Goal: Transaction & Acquisition: Purchase product/service

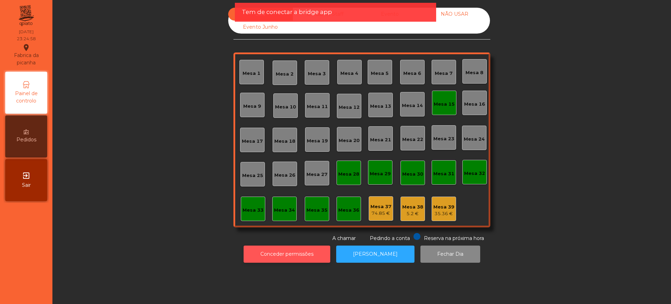
click at [280, 257] on button "Conceder permissões" at bounding box center [287, 254] width 87 height 17
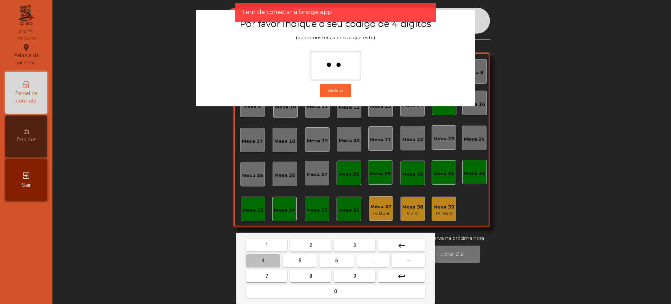
type input "***"
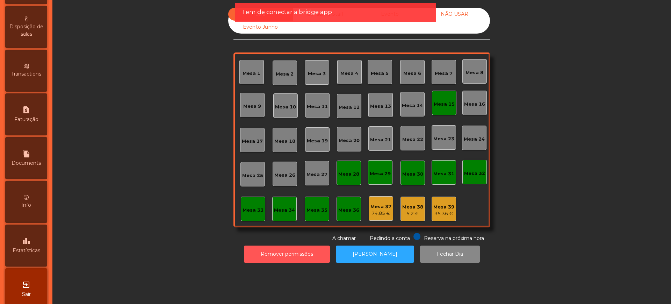
scroll to position [296, 0]
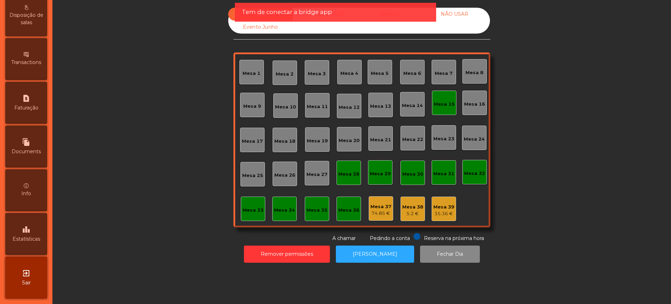
click at [23, 233] on div "leaderboard Estatísticas" at bounding box center [26, 234] width 42 height 42
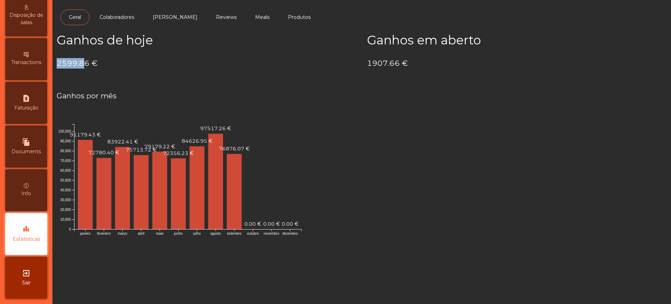
drag, startPoint x: 59, startPoint y: 64, endPoint x: 86, endPoint y: 64, distance: 27.6
click at [86, 64] on h4 "2599.86 €" at bounding box center [207, 63] width 300 height 10
drag, startPoint x: 89, startPoint y: 63, endPoint x: 58, endPoint y: 62, distance: 31.5
click at [58, 62] on h4 "2599.86 €" at bounding box center [207, 63] width 300 height 10
copy h4 "2599.86"
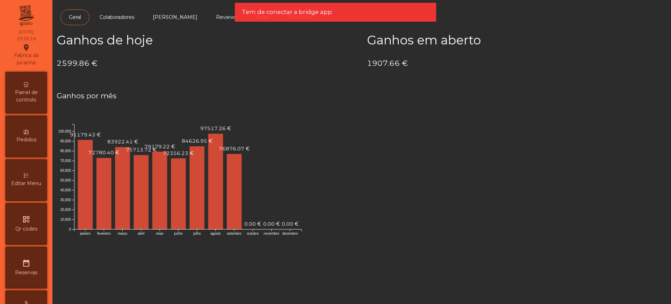
click at [27, 83] on div "Painel de controlo" at bounding box center [26, 93] width 42 height 42
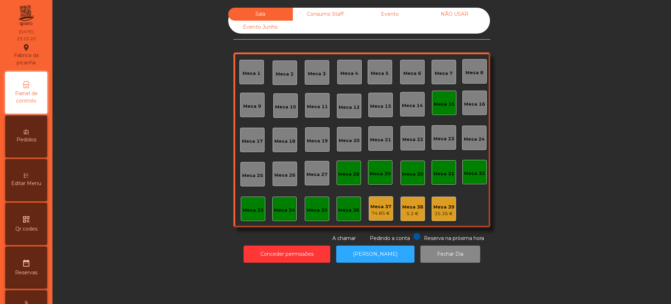
click at [375, 12] on div "Evento" at bounding box center [390, 14] width 65 height 13
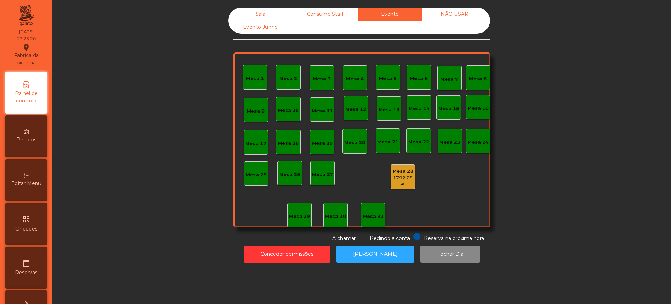
click at [402, 177] on div "1792.25 €" at bounding box center [403, 182] width 24 height 14
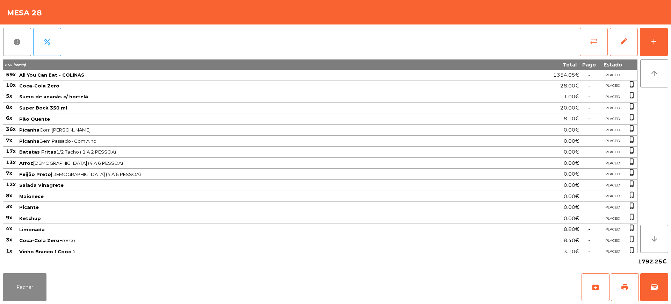
click at [589, 44] on button "sync_alt" at bounding box center [594, 42] width 28 height 28
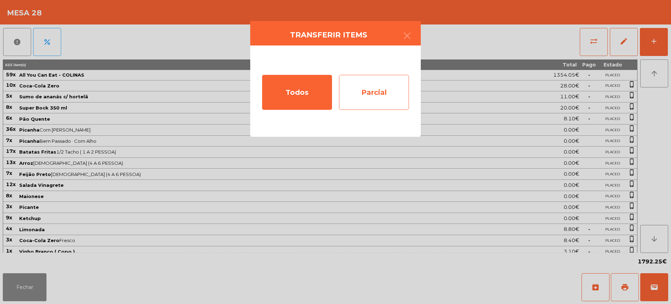
click at [371, 93] on div "Parcial" at bounding box center [374, 92] width 70 height 35
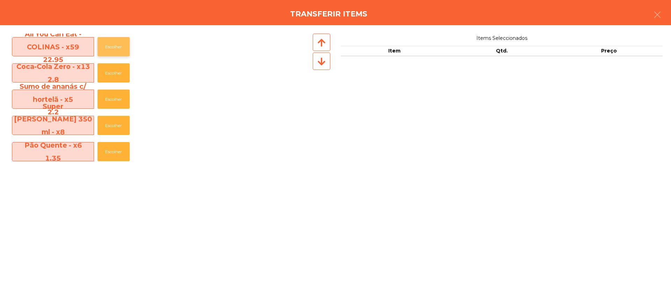
click at [128, 50] on button "Escolher" at bounding box center [114, 46] width 32 height 19
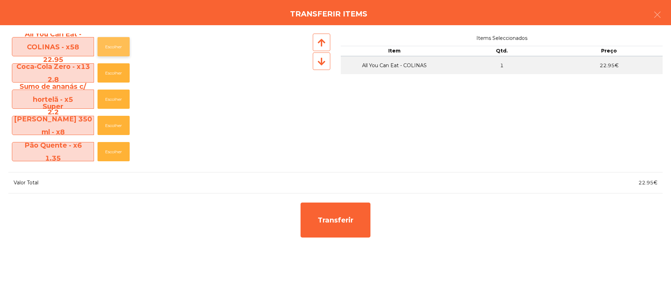
click at [124, 50] on button "Escolher" at bounding box center [114, 46] width 32 height 19
click at [121, 50] on button "Escolher" at bounding box center [114, 46] width 32 height 19
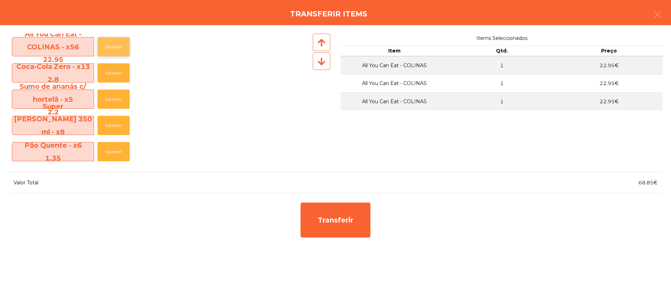
click at [120, 50] on button "Escolher" at bounding box center [114, 46] width 32 height 19
click at [115, 48] on button "Escolher" at bounding box center [114, 46] width 32 height 19
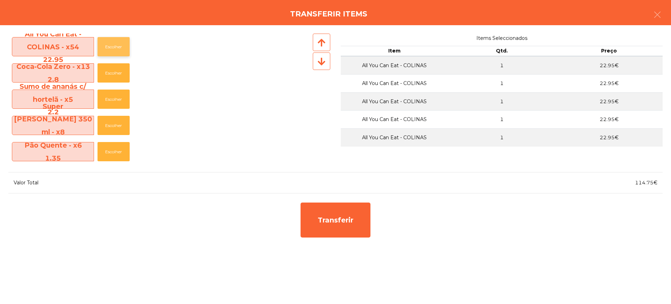
click at [113, 48] on button "Escolher" at bounding box center [114, 46] width 32 height 19
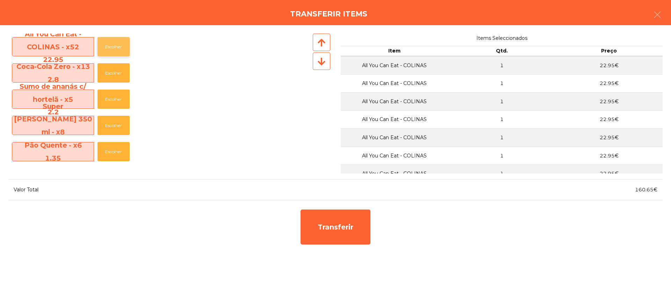
click at [113, 48] on button "Escolher" at bounding box center [114, 46] width 32 height 19
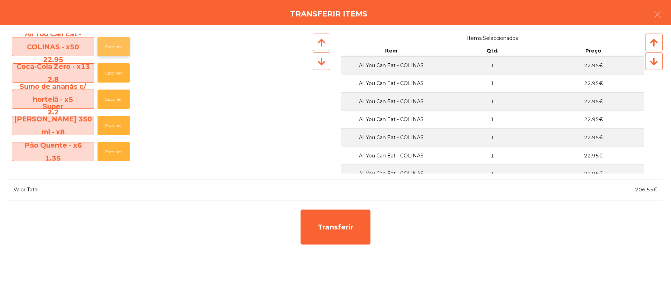
click at [113, 48] on button "Escolher" at bounding box center [114, 46] width 32 height 19
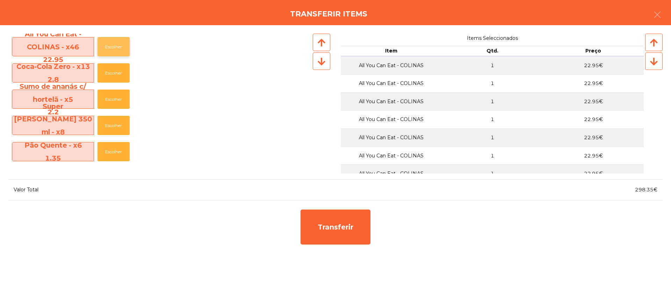
click at [113, 48] on button "Escolher" at bounding box center [114, 46] width 32 height 19
click at [113, 47] on button "Escolher" at bounding box center [114, 46] width 32 height 19
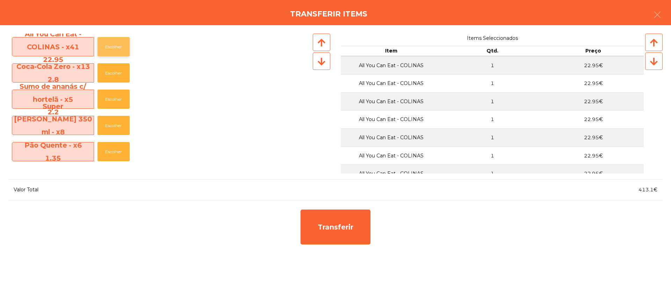
click at [113, 47] on button "Escolher" at bounding box center [114, 46] width 32 height 19
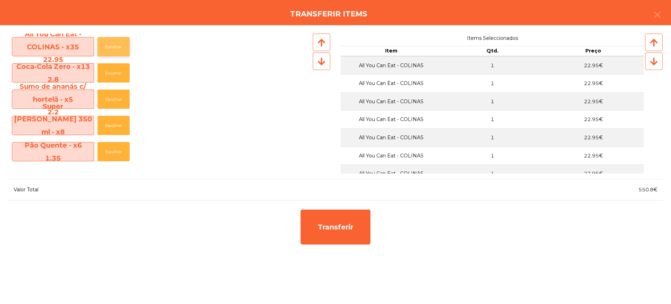
click at [113, 47] on button "Escolher" at bounding box center [114, 46] width 32 height 19
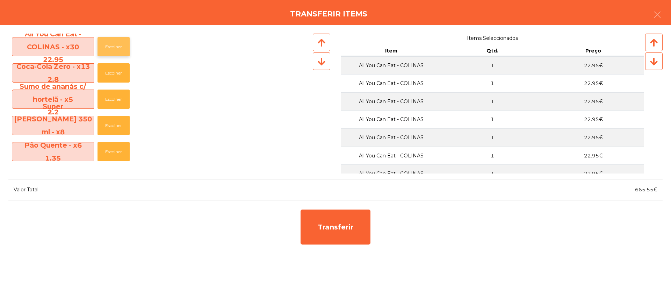
click at [113, 47] on button "Escolher" at bounding box center [114, 46] width 32 height 19
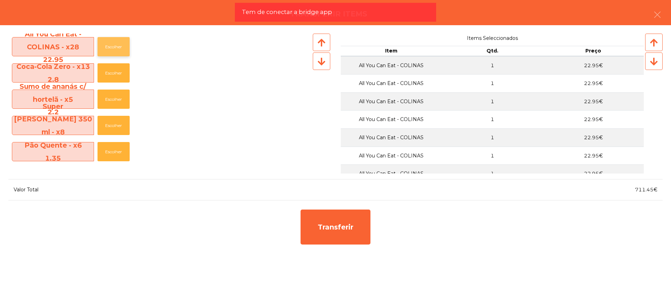
click at [113, 47] on button "Escolher" at bounding box center [114, 46] width 32 height 19
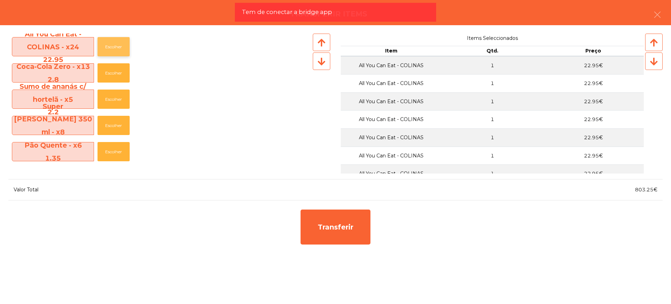
click at [113, 47] on button "Escolher" at bounding box center [114, 46] width 32 height 19
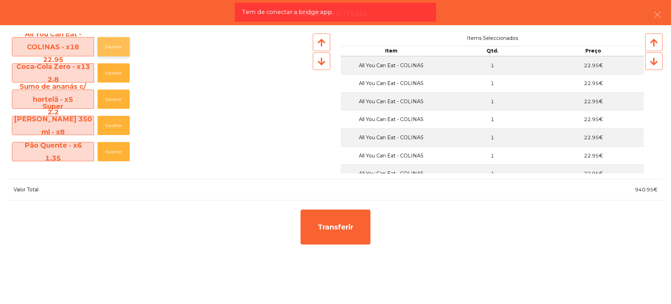
click at [113, 47] on button "Escolher" at bounding box center [114, 46] width 32 height 19
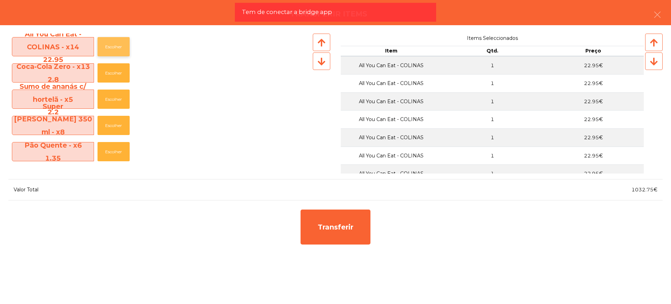
click at [113, 47] on button "Escolher" at bounding box center [114, 46] width 32 height 19
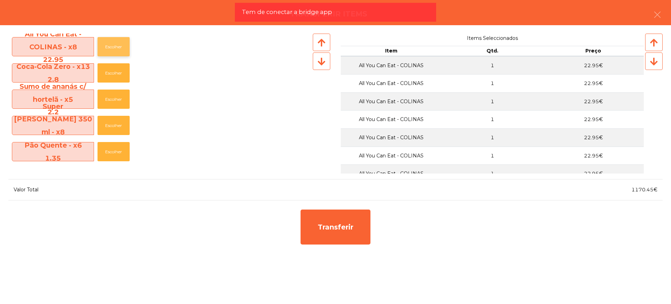
click at [113, 47] on button "Escolher" at bounding box center [114, 46] width 32 height 19
click at [114, 46] on button "Escolher" at bounding box center [114, 46] width 32 height 19
click at [656, 16] on icon "button" at bounding box center [658, 14] width 8 height 8
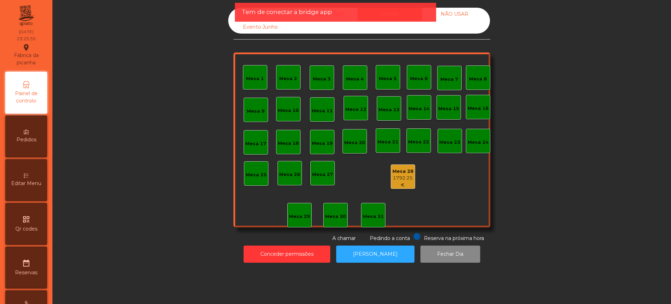
click at [399, 180] on div "1792.25 €" at bounding box center [403, 182] width 24 height 14
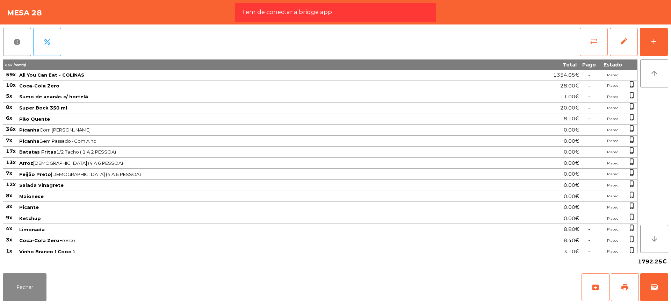
click at [592, 44] on span "sync_alt" at bounding box center [594, 41] width 8 height 8
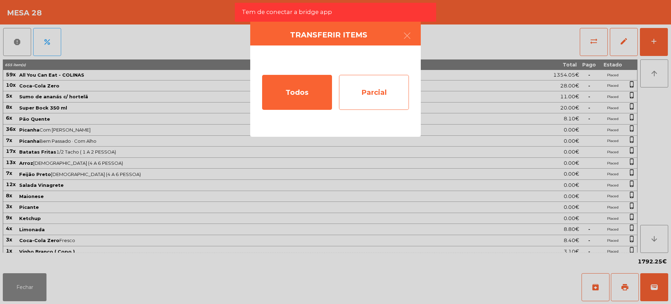
click at [370, 85] on div "Parcial" at bounding box center [374, 92] width 70 height 35
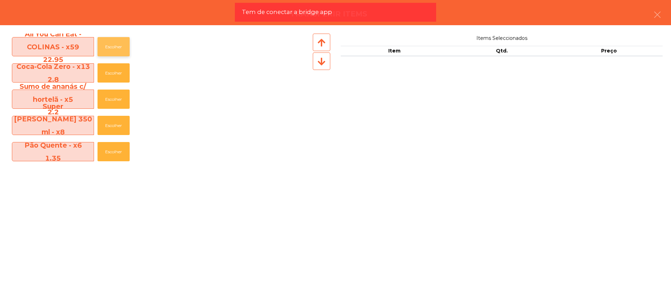
click at [116, 49] on button "Escolher" at bounding box center [114, 46] width 32 height 19
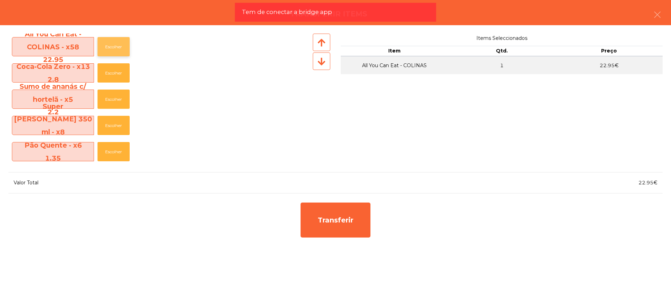
click at [116, 49] on button "Escolher" at bounding box center [114, 46] width 32 height 19
click at [114, 50] on button "Escolher" at bounding box center [114, 46] width 32 height 19
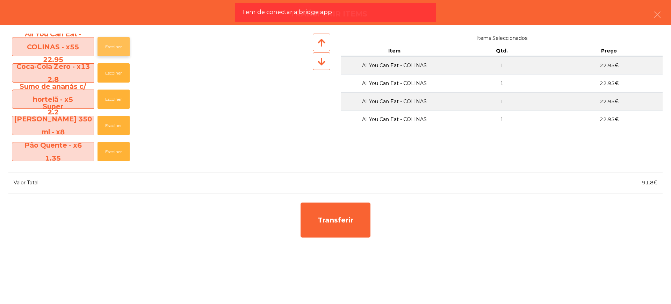
click at [113, 50] on button "Escolher" at bounding box center [114, 46] width 32 height 19
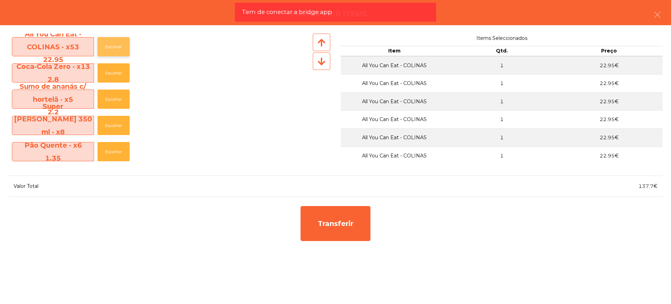
click at [113, 50] on button "Escolher" at bounding box center [114, 46] width 32 height 19
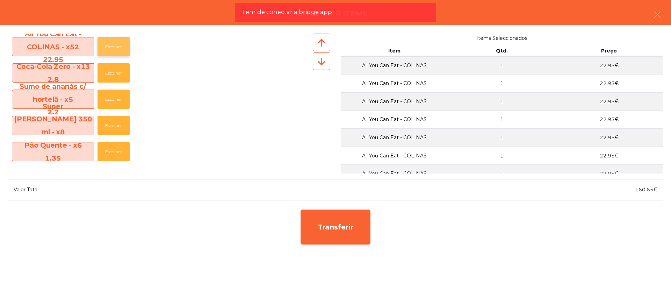
click at [113, 50] on button "Escolher" at bounding box center [114, 46] width 32 height 19
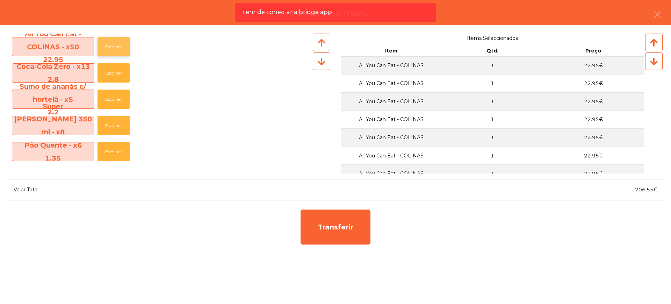
click at [113, 50] on button "Escolher" at bounding box center [114, 46] width 32 height 19
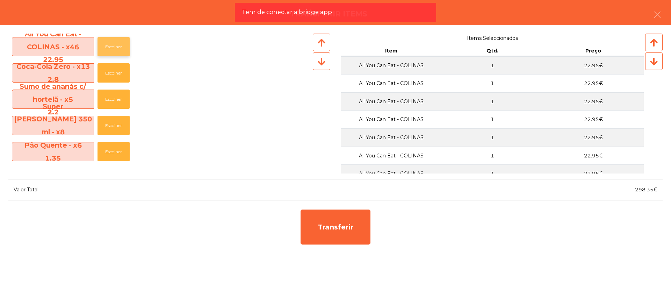
click at [113, 50] on button "Escolher" at bounding box center [114, 46] width 32 height 19
click at [114, 50] on button "Escolher" at bounding box center [114, 46] width 32 height 19
click at [116, 49] on button "Escolher" at bounding box center [114, 46] width 32 height 19
click at [116, 44] on button "Escolher" at bounding box center [114, 46] width 32 height 19
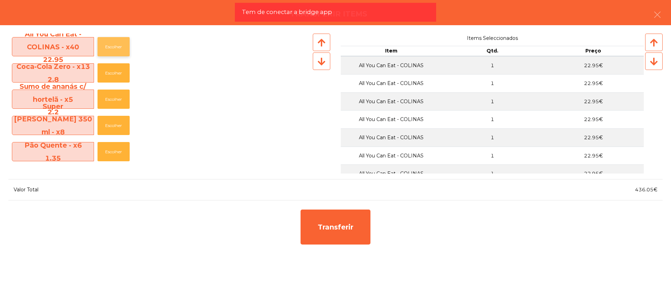
click at [116, 44] on button "Escolher" at bounding box center [114, 46] width 32 height 19
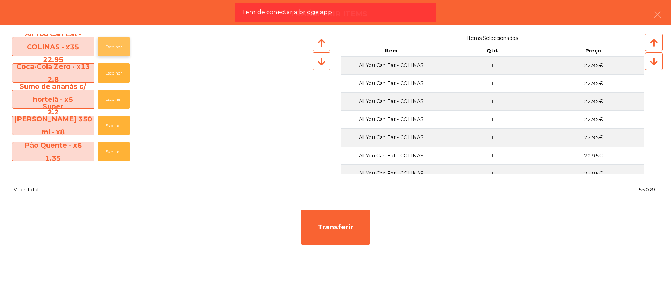
click at [116, 44] on button "Escolher" at bounding box center [114, 46] width 32 height 19
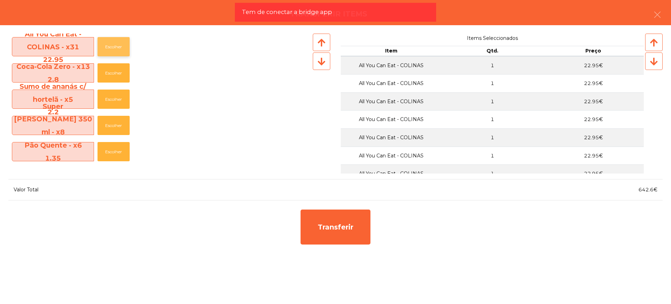
click at [116, 44] on button "Escolher" at bounding box center [114, 46] width 32 height 19
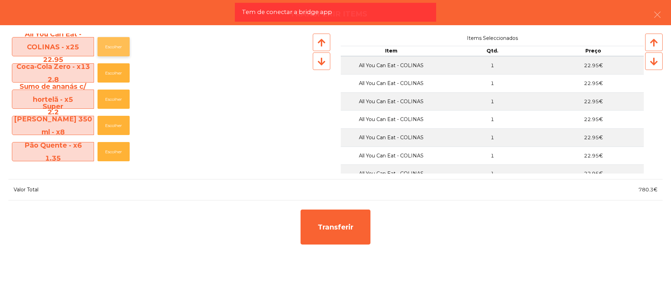
click at [116, 44] on button "Escolher" at bounding box center [114, 46] width 32 height 19
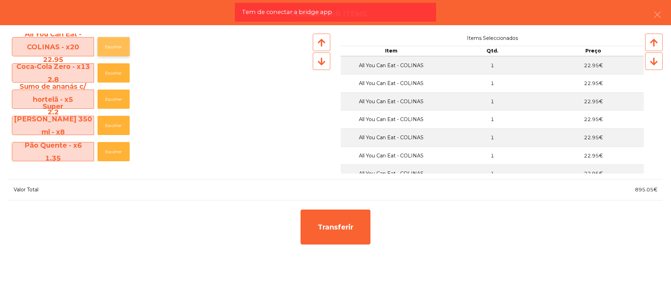
click at [116, 44] on button "Escolher" at bounding box center [114, 46] width 32 height 19
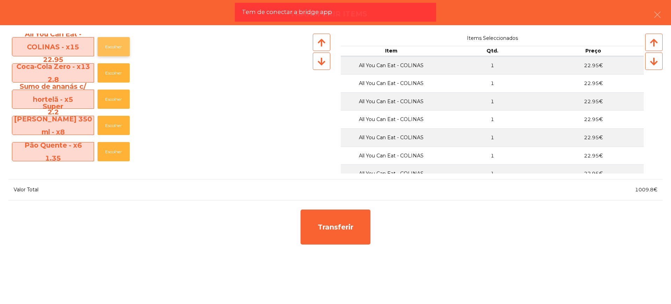
click at [116, 44] on button "Escolher" at bounding box center [114, 46] width 32 height 19
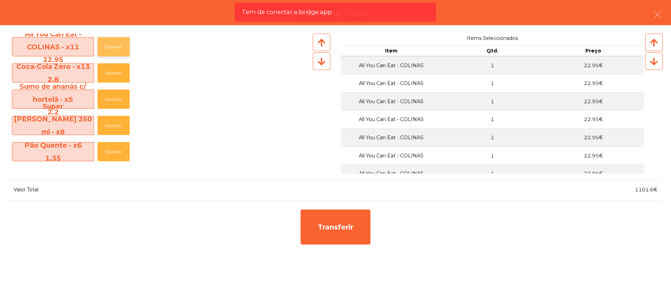
click at [116, 44] on button "Escolher" at bounding box center [114, 46] width 32 height 19
click at [117, 72] on button "Escolher" at bounding box center [114, 72] width 32 height 19
click at [117, 73] on button "Escolher" at bounding box center [114, 72] width 32 height 19
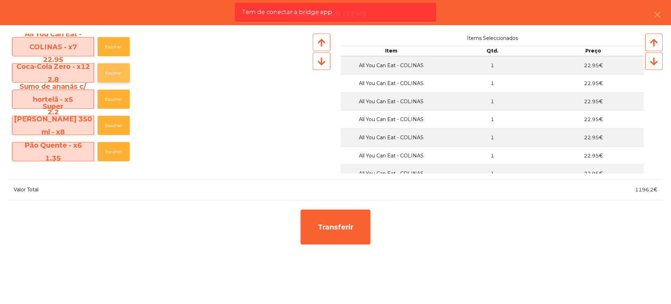
click at [117, 73] on button "Escolher" at bounding box center [114, 72] width 32 height 19
click at [116, 73] on button "Escolher" at bounding box center [114, 72] width 32 height 19
drag, startPoint x: 635, startPoint y: 190, endPoint x: 654, endPoint y: 190, distance: 18.9
click at [654, 190] on div "1204.6€" at bounding box center [499, 189] width 327 height 9
copy span "1204.6"
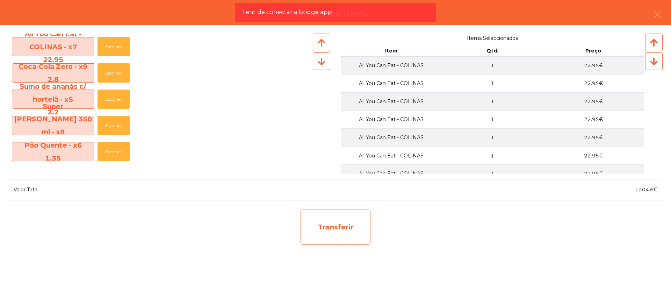
click at [336, 228] on div "Transferir" at bounding box center [336, 226] width 70 height 35
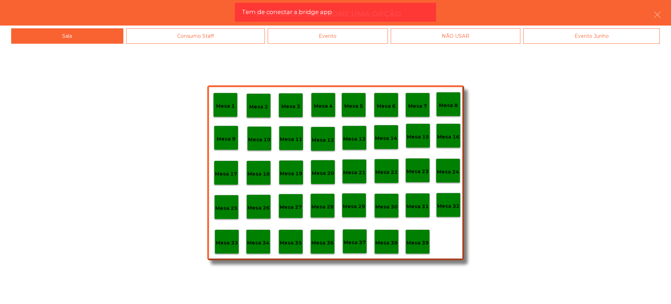
click at [355, 205] on p "Mesa 29" at bounding box center [354, 206] width 22 height 8
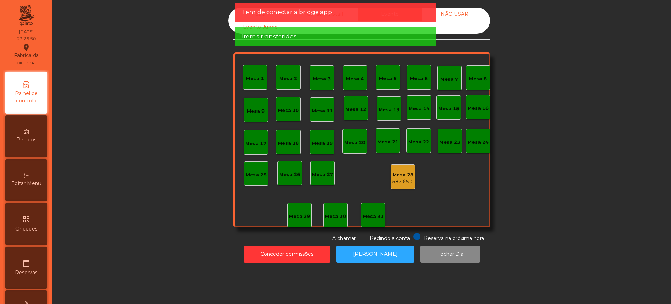
click at [397, 176] on div "Mesa 28" at bounding box center [403, 174] width 22 height 7
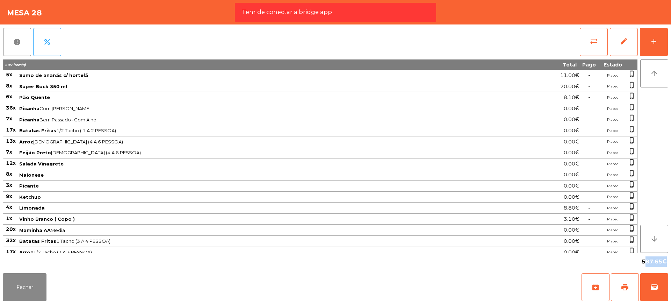
drag, startPoint x: 641, startPoint y: 260, endPoint x: 662, endPoint y: 262, distance: 20.4
click at [662, 262] on div "587.65€" at bounding box center [655, 262] width 28 height 12
copy span "587.65"
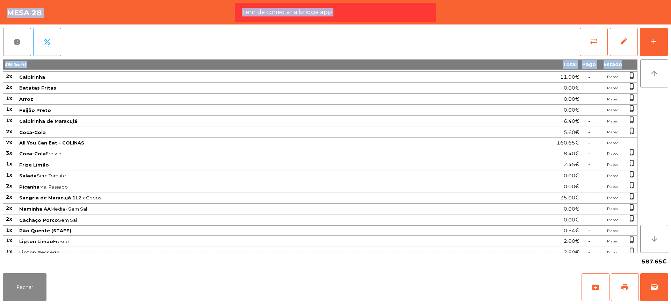
scroll to position [848, 0]
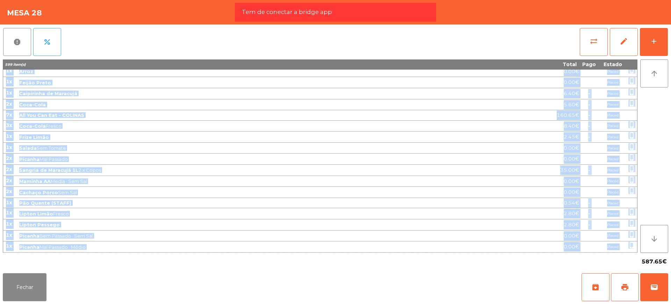
drag, startPoint x: 6, startPoint y: 73, endPoint x: 634, endPoint y: 246, distance: 650.7
copy tbody "2l Ipsu do sitame c/ adipisc 72.61€ - Elitse doeiu_tempor 2i Utlab Etdo 055 ma …"
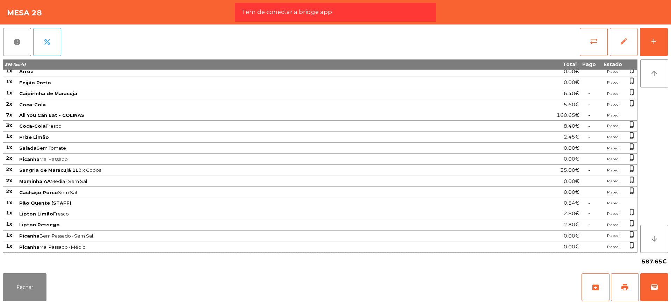
click at [622, 41] on span "edit" at bounding box center [624, 41] width 8 height 8
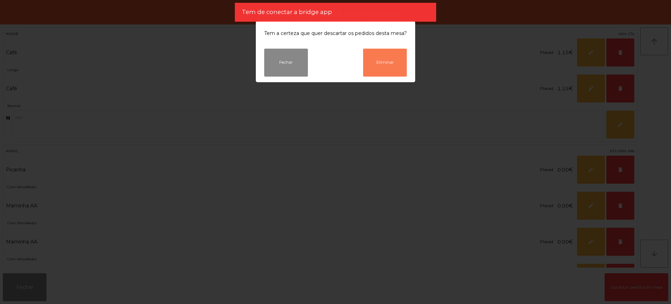
click at [402, 67] on button "Eliminar" at bounding box center [385, 63] width 44 height 28
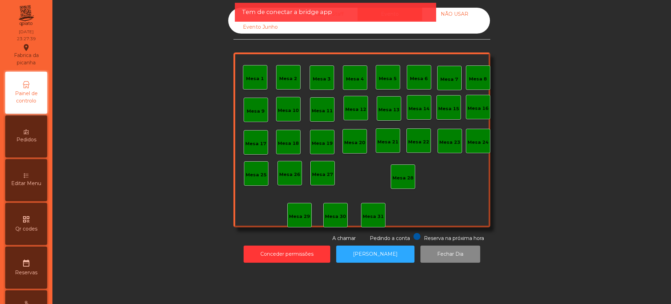
click at [29, 285] on div "date_range Reservas" at bounding box center [26, 268] width 42 height 42
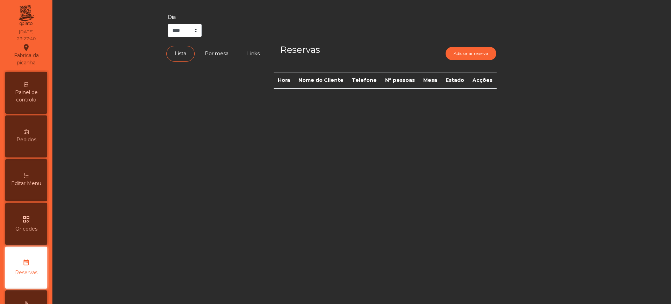
click at [31, 89] on span "Painel de controlo" at bounding box center [26, 96] width 38 height 15
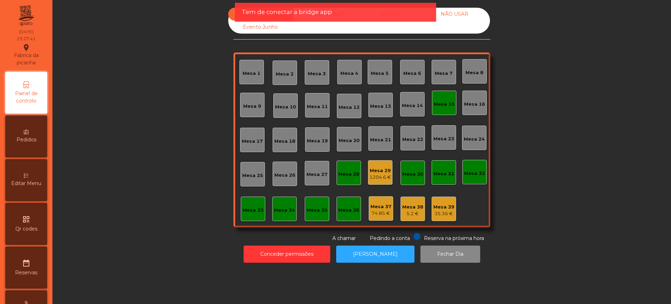
click at [383, 177] on div "1204.6 €" at bounding box center [381, 177] width 22 height 7
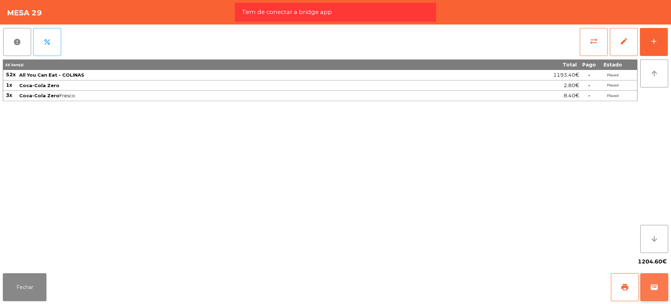
click at [662, 288] on button "wallet" at bounding box center [655, 287] width 28 height 28
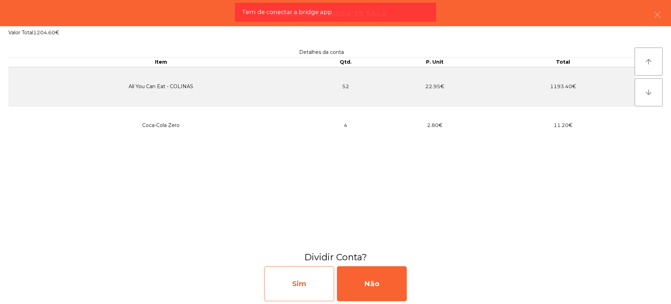
click at [314, 282] on div "Sim" at bounding box center [299, 283] width 70 height 35
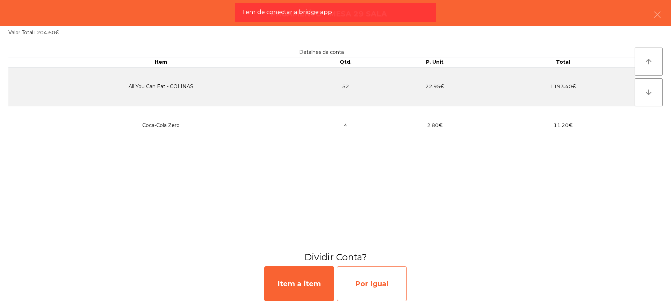
click at [370, 284] on div "Por Igual" at bounding box center [372, 283] width 70 height 35
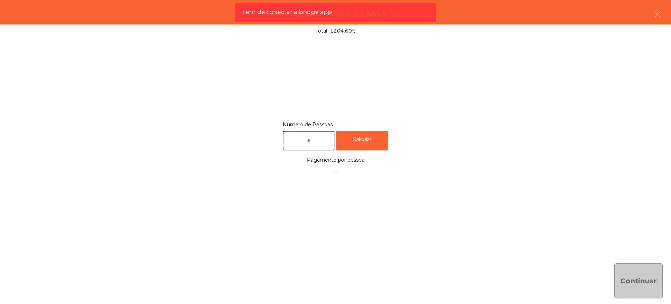
click at [322, 140] on input "text" at bounding box center [309, 141] width 52 height 20
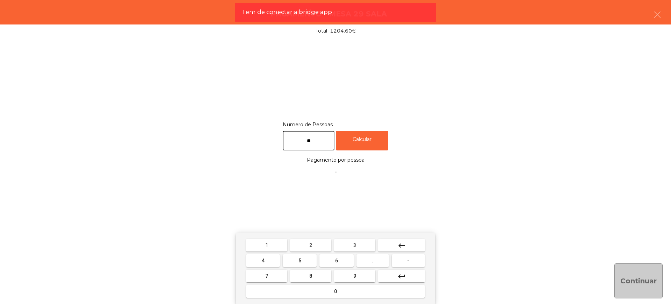
type input "**"
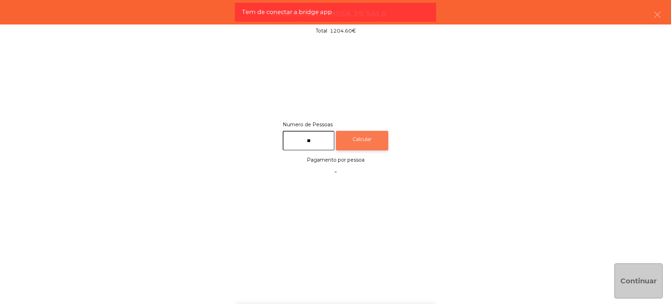
click at [375, 147] on div "Calcular" at bounding box center [362, 141] width 52 height 20
click at [376, 140] on div "Calcular" at bounding box center [362, 141] width 52 height 20
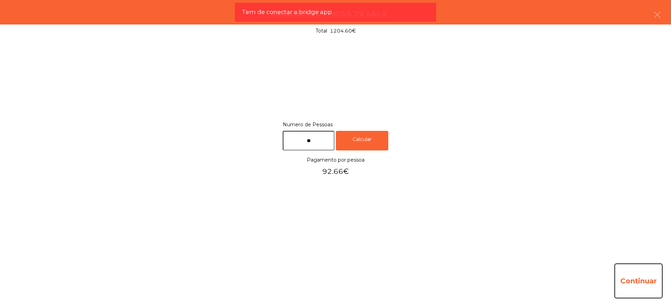
click at [628, 276] on button "Continuar" at bounding box center [639, 280] width 48 height 35
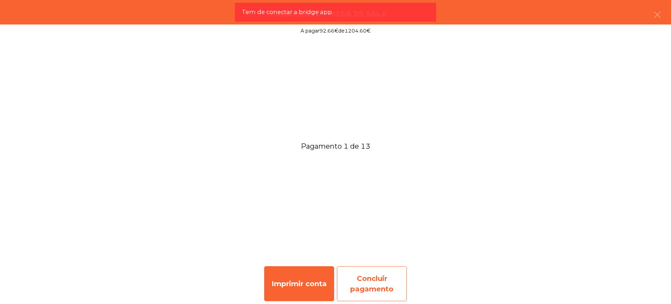
click at [366, 273] on div "Concluir pagamento" at bounding box center [372, 283] width 70 height 35
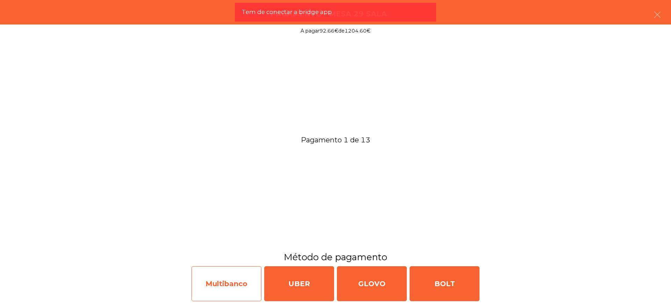
click at [224, 274] on div "Multibanco" at bounding box center [227, 283] width 70 height 35
select select "**"
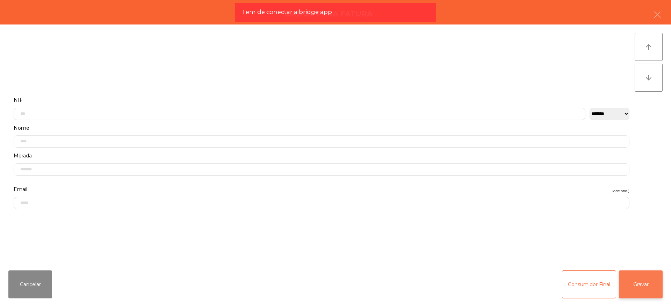
click at [655, 289] on button "Gravar" at bounding box center [641, 284] width 44 height 28
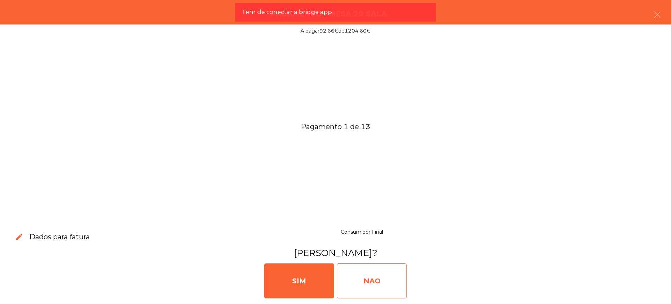
click at [384, 267] on div "NAO" at bounding box center [372, 280] width 70 height 35
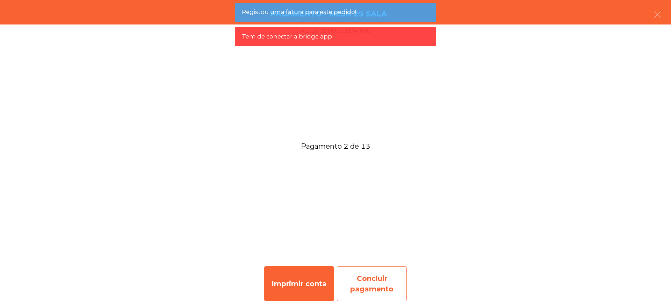
click at [372, 277] on div "Concluir pagamento" at bounding box center [372, 283] width 70 height 35
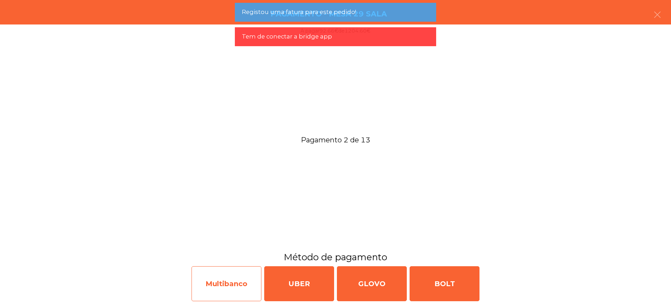
click at [230, 272] on div "Multibanco" at bounding box center [227, 283] width 70 height 35
select select "**"
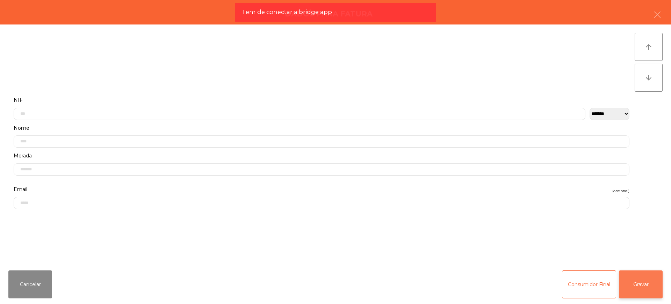
click at [626, 283] on button "Gravar" at bounding box center [641, 284] width 44 height 28
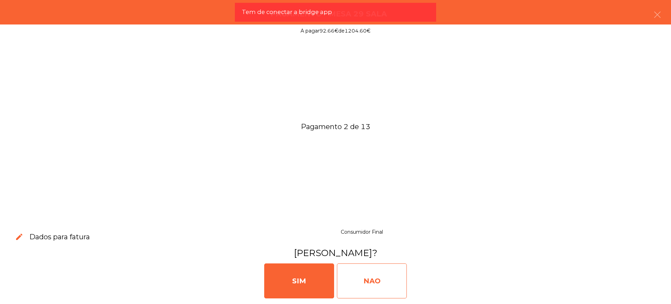
click at [376, 283] on div "NAO" at bounding box center [372, 280] width 70 height 35
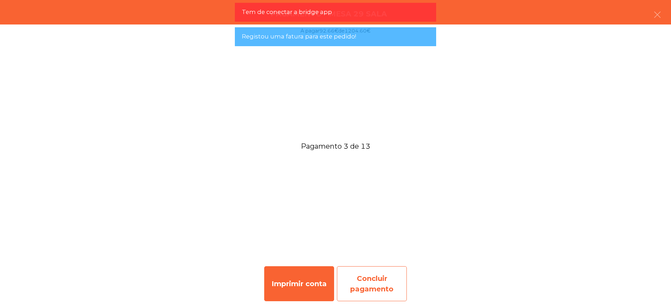
click at [374, 280] on div "Concluir pagamento" at bounding box center [372, 283] width 70 height 35
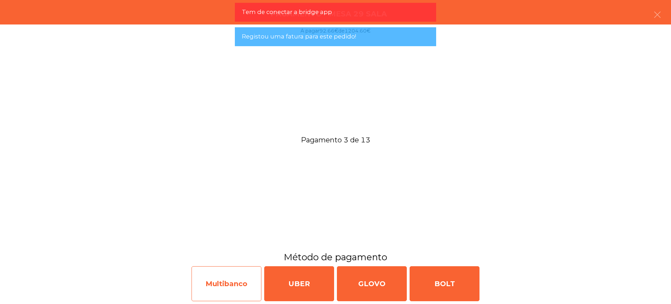
click at [242, 282] on div "Multibanco" at bounding box center [227, 283] width 70 height 35
select select "**"
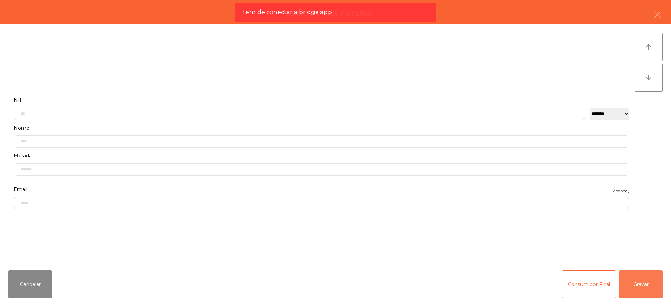
click at [633, 284] on button "Gravar" at bounding box center [641, 284] width 44 height 28
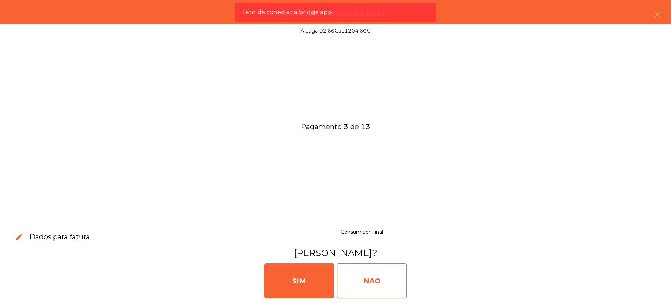
click at [390, 280] on div "NAO" at bounding box center [372, 280] width 70 height 35
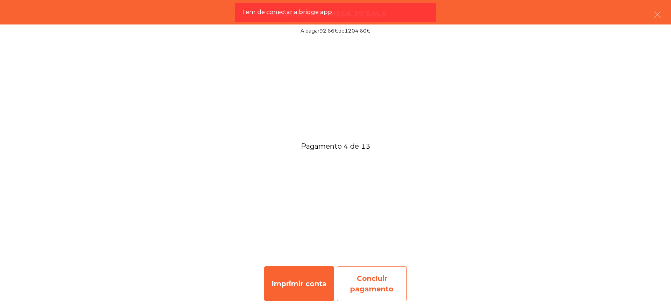
click at [396, 272] on div "Concluir pagamento" at bounding box center [372, 283] width 70 height 35
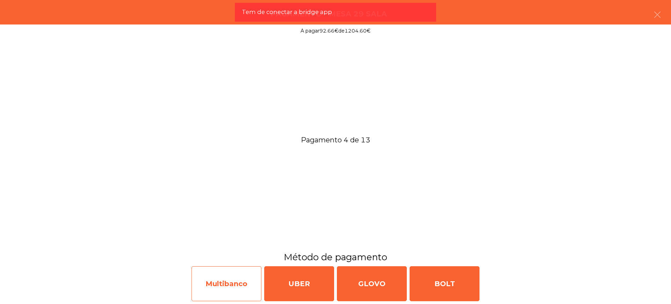
click at [235, 279] on div "Multibanco" at bounding box center [227, 283] width 70 height 35
select select "**"
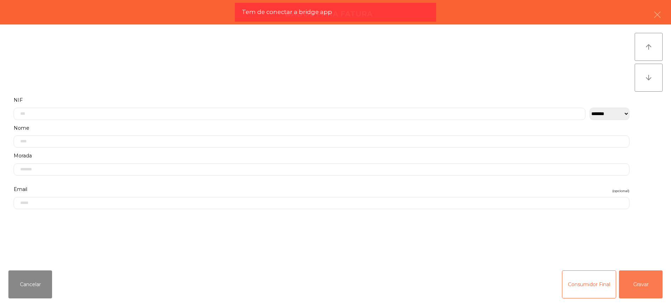
click at [640, 281] on button "Gravar" at bounding box center [641, 284] width 44 height 28
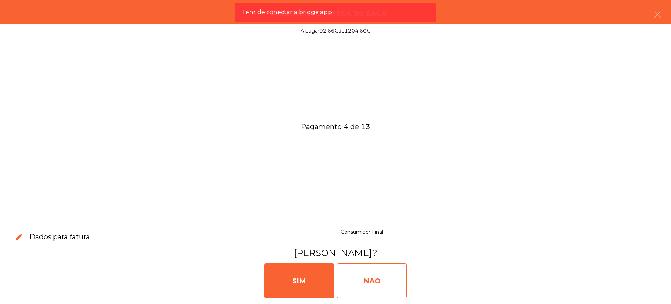
click at [362, 280] on div "NAO" at bounding box center [372, 280] width 70 height 35
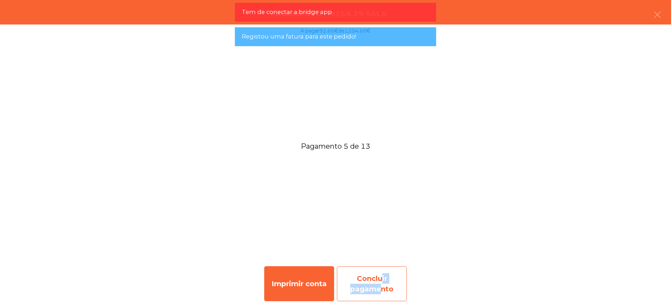
click at [378, 284] on div "Concluir pagamento" at bounding box center [372, 283] width 70 height 35
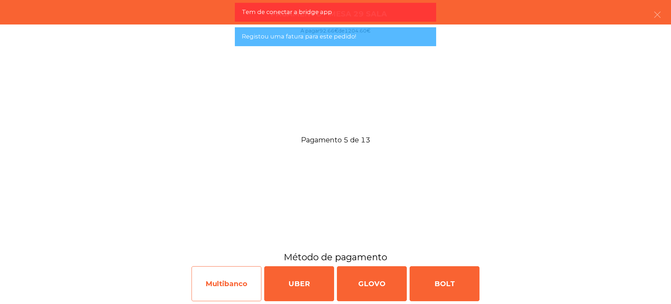
click at [243, 281] on div "Multibanco" at bounding box center [227, 283] width 70 height 35
select select "**"
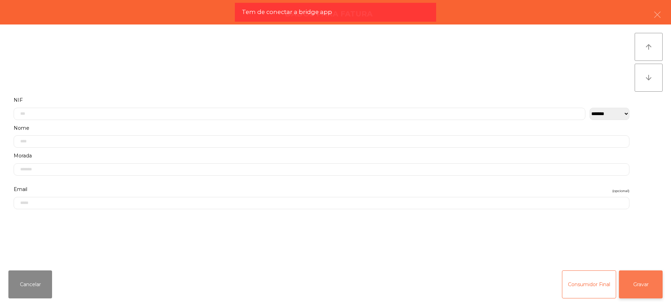
click at [641, 284] on button "Gravar" at bounding box center [641, 284] width 44 height 28
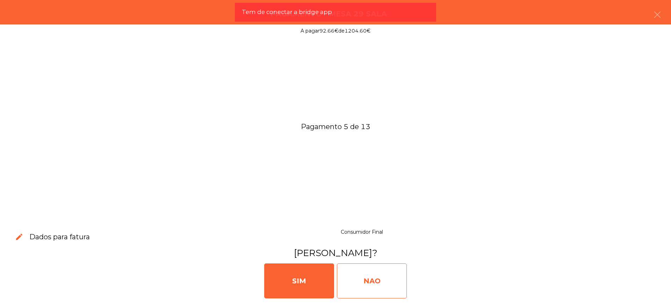
click at [372, 285] on div "NAO" at bounding box center [372, 280] width 70 height 35
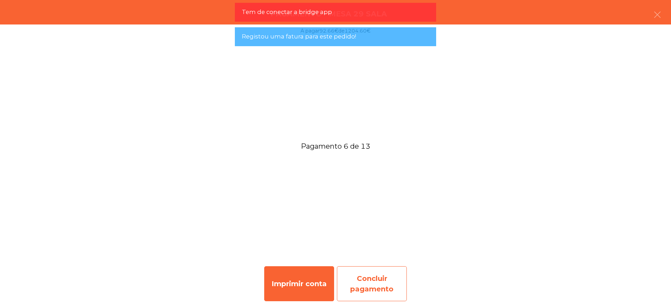
click at [376, 276] on div "Concluir pagamento" at bounding box center [372, 283] width 70 height 35
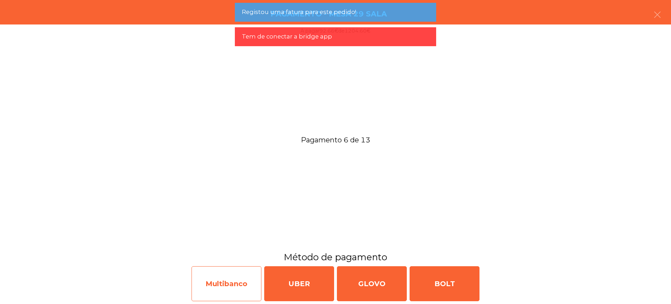
click at [217, 276] on div "Multibanco" at bounding box center [227, 283] width 70 height 35
select select "**"
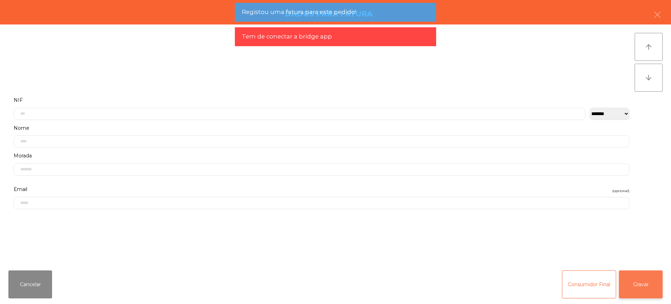
click at [646, 283] on button "Gravar" at bounding box center [641, 284] width 44 height 28
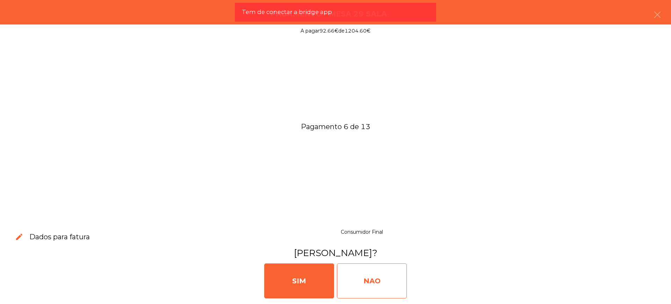
click at [379, 276] on div "NAO" at bounding box center [372, 280] width 70 height 35
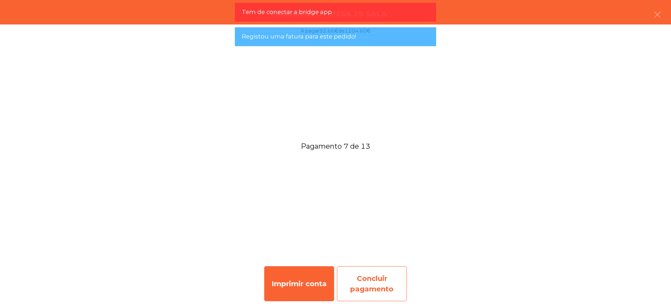
click at [383, 271] on div "Concluir pagamento" at bounding box center [372, 283] width 70 height 35
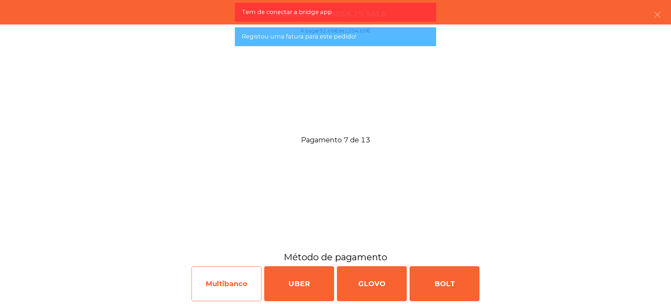
click at [220, 277] on div "Multibanco" at bounding box center [227, 283] width 70 height 35
select select "**"
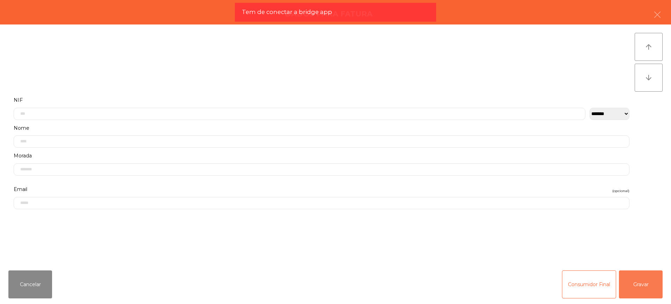
click at [629, 285] on button "Gravar" at bounding box center [641, 284] width 44 height 28
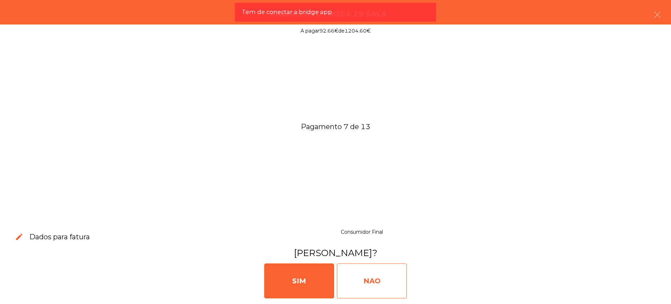
click at [372, 283] on div "NAO" at bounding box center [372, 280] width 70 height 35
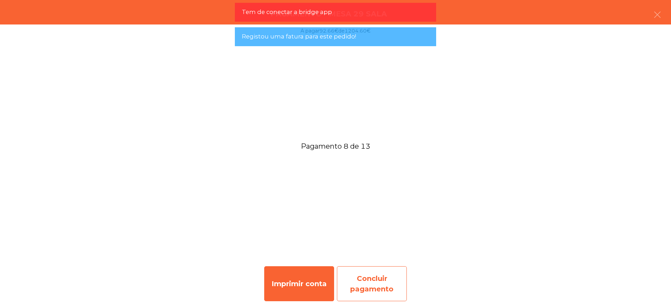
click at [377, 282] on div "Concluir pagamento" at bounding box center [372, 283] width 70 height 35
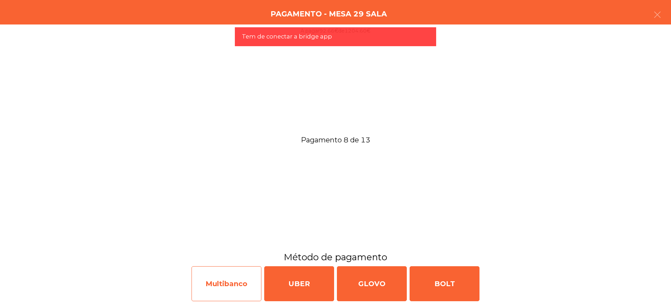
click at [240, 280] on div "Multibanco" at bounding box center [227, 283] width 70 height 35
select select "**"
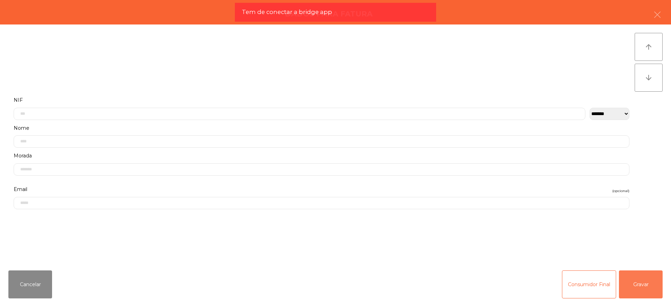
drag, startPoint x: 635, startPoint y: 285, endPoint x: 606, endPoint y: 285, distance: 29.0
click at [635, 285] on button "Gravar" at bounding box center [641, 284] width 44 height 28
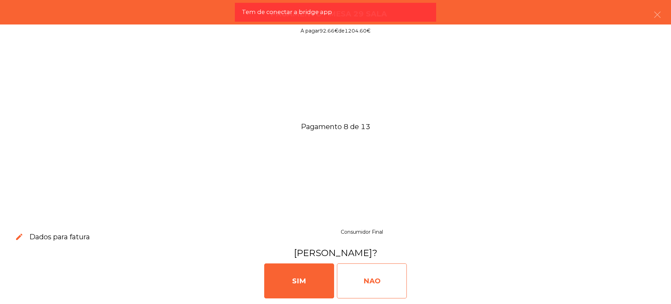
click at [380, 282] on div "NAO" at bounding box center [372, 280] width 70 height 35
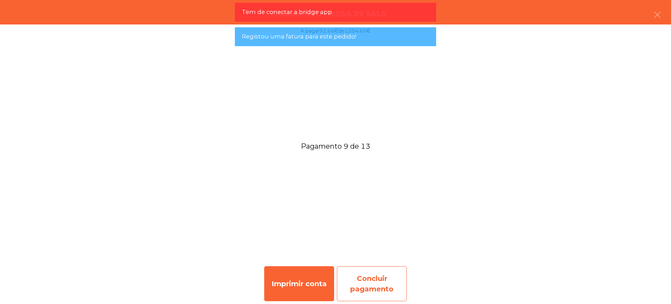
click at [378, 285] on div "Concluir pagamento" at bounding box center [372, 283] width 70 height 35
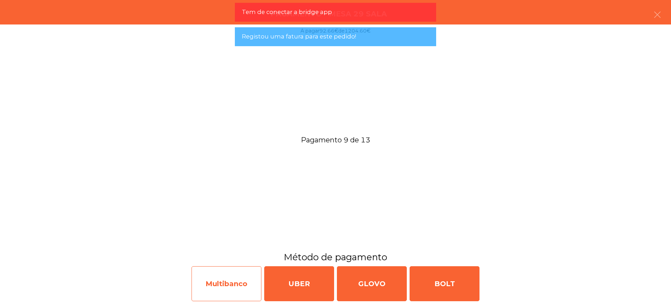
click at [247, 285] on div "Multibanco" at bounding box center [227, 283] width 70 height 35
select select "**"
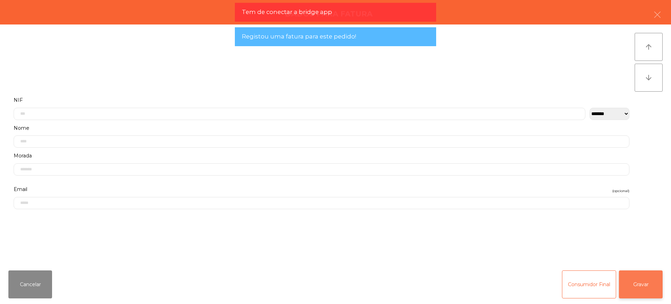
click at [662, 283] on button "Gravar" at bounding box center [641, 284] width 44 height 28
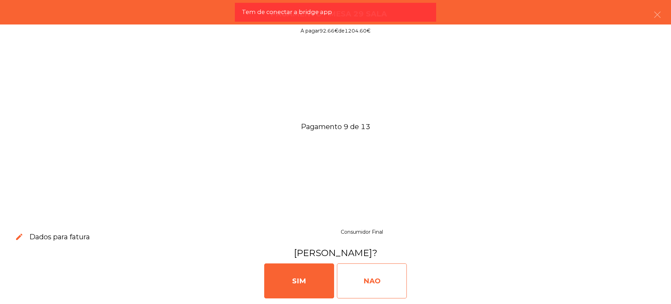
click at [379, 280] on div "NAO" at bounding box center [372, 280] width 70 height 35
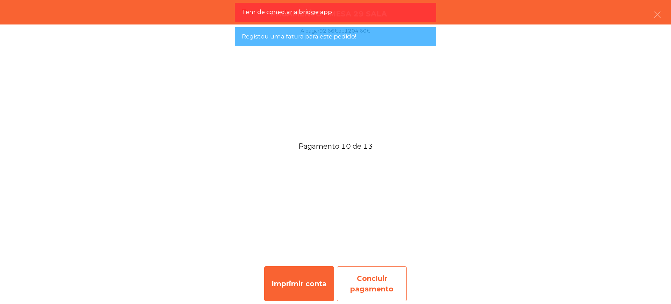
click at [387, 271] on div "Concluir pagamento" at bounding box center [372, 283] width 70 height 35
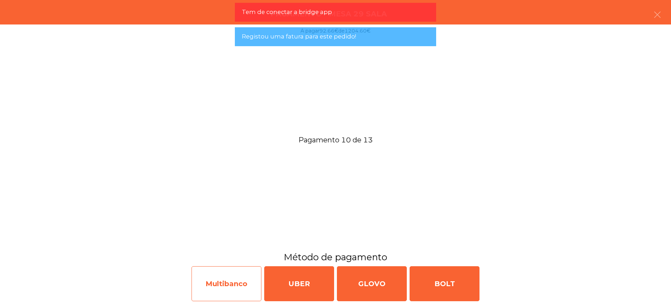
click at [227, 279] on div "Multibanco" at bounding box center [227, 283] width 70 height 35
select select "**"
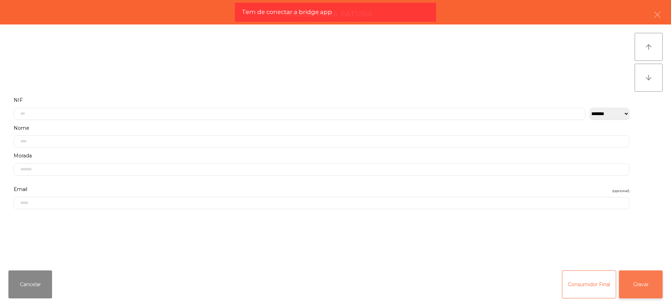
click at [635, 280] on button "Gravar" at bounding box center [641, 284] width 44 height 28
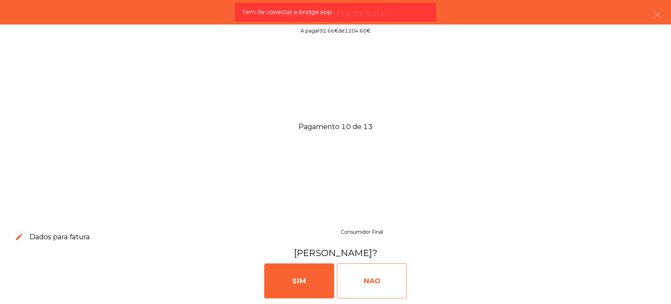
click at [365, 275] on div "NAO" at bounding box center [372, 280] width 70 height 35
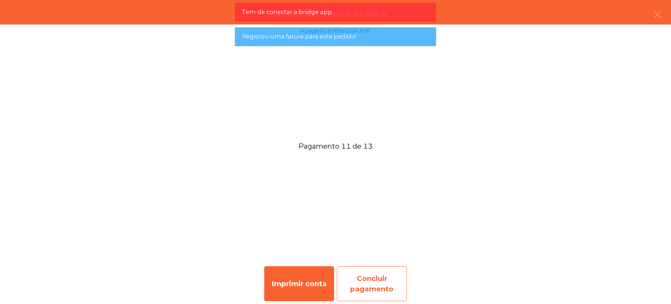
click at [373, 283] on div "Concluir pagamento" at bounding box center [372, 283] width 70 height 35
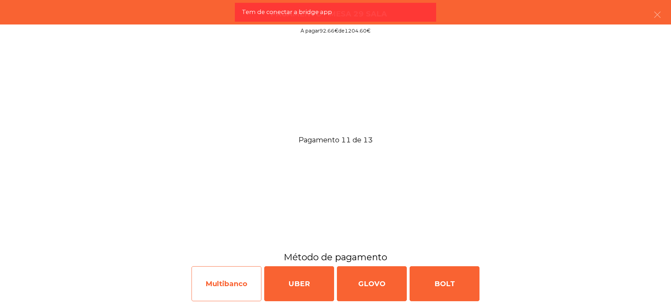
click at [242, 280] on div "Multibanco" at bounding box center [227, 283] width 70 height 35
select select "**"
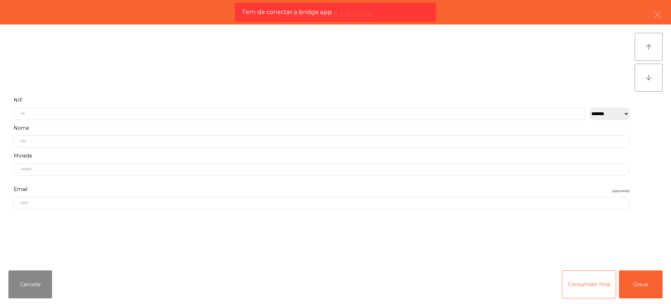
click at [671, 290] on div "Cancelar Consumidor Final Gravar" at bounding box center [335, 284] width 671 height 39
click at [652, 289] on button "Gravar" at bounding box center [641, 284] width 44 height 28
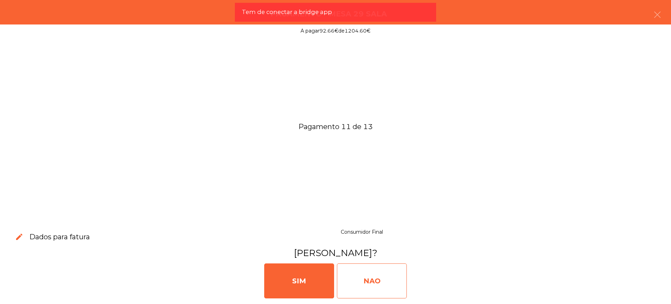
click at [376, 279] on div "NAO" at bounding box center [372, 280] width 70 height 35
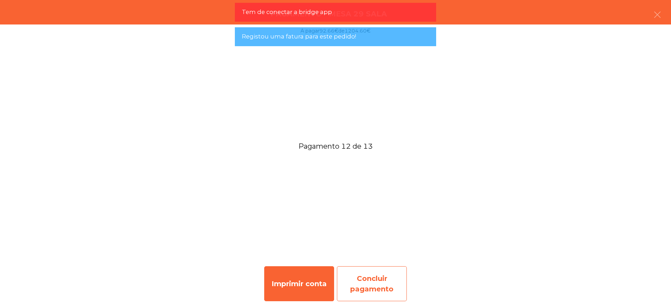
click at [372, 278] on div "Concluir pagamento" at bounding box center [372, 283] width 70 height 35
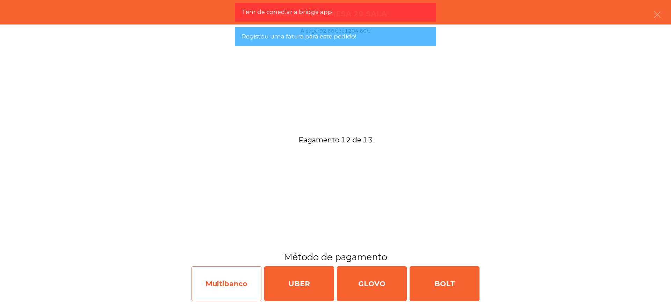
click at [244, 281] on div "Multibanco" at bounding box center [227, 283] width 70 height 35
select select "**"
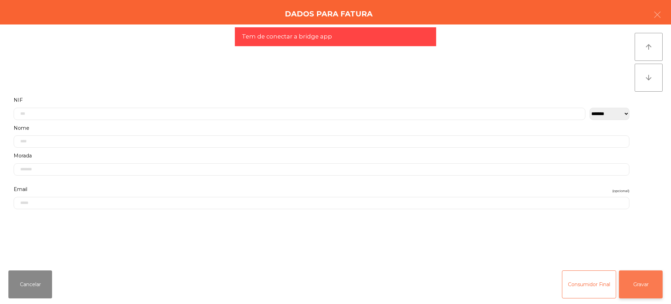
click at [636, 283] on button "Gravar" at bounding box center [641, 284] width 44 height 28
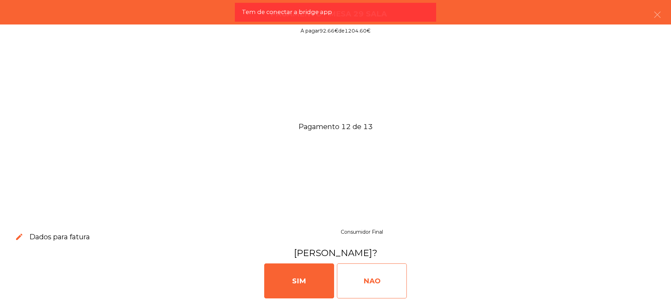
click at [388, 276] on div "NAO" at bounding box center [372, 280] width 70 height 35
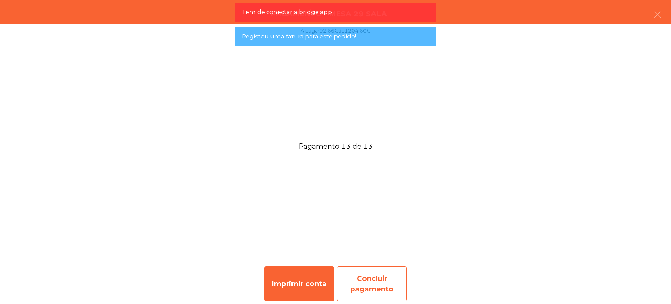
click at [382, 279] on div "Concluir pagamento" at bounding box center [372, 283] width 70 height 35
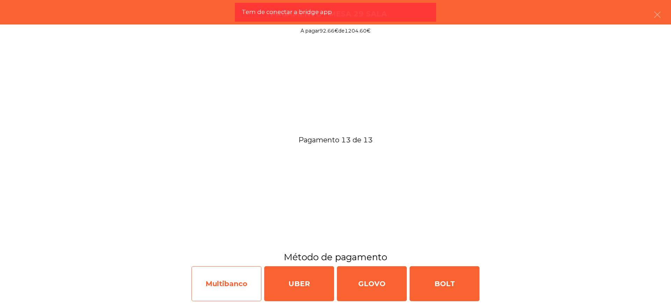
click at [219, 281] on div "Multibanco" at bounding box center [227, 283] width 70 height 35
select select "**"
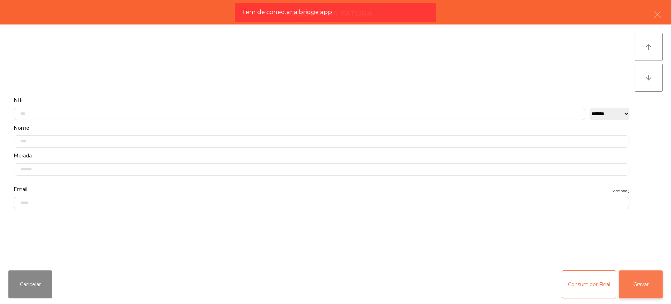
click at [631, 285] on button "Gravar" at bounding box center [641, 284] width 44 height 28
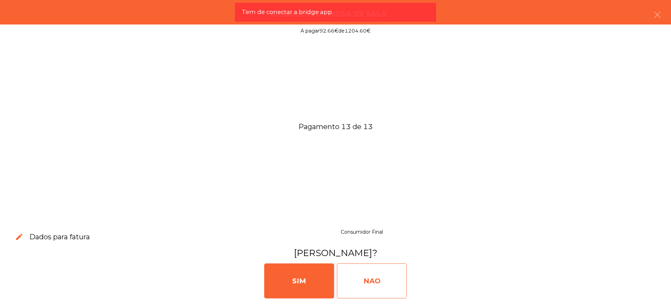
click at [382, 276] on div "NAO" at bounding box center [372, 280] width 70 height 35
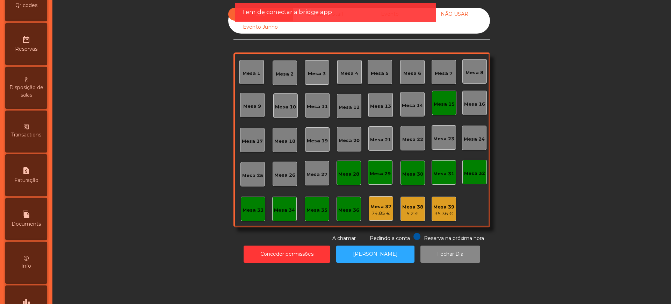
scroll to position [296, 0]
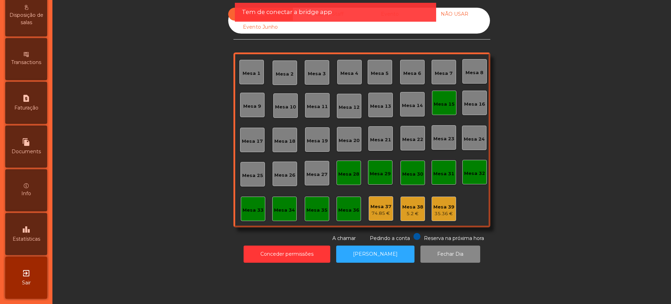
drag, startPoint x: 30, startPoint y: 229, endPoint x: 52, endPoint y: 175, distance: 58.5
click at [30, 229] on icon "leaderboard" at bounding box center [26, 229] width 8 height 8
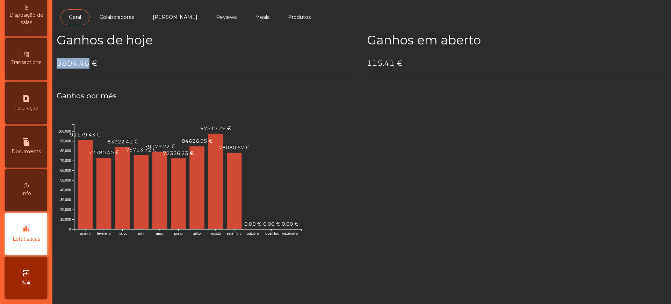
drag, startPoint x: 59, startPoint y: 59, endPoint x: 89, endPoint y: 61, distance: 30.1
click at [87, 62] on h4 "3804.46 €" at bounding box center [207, 63] width 300 height 10
copy h4 "3804.46"
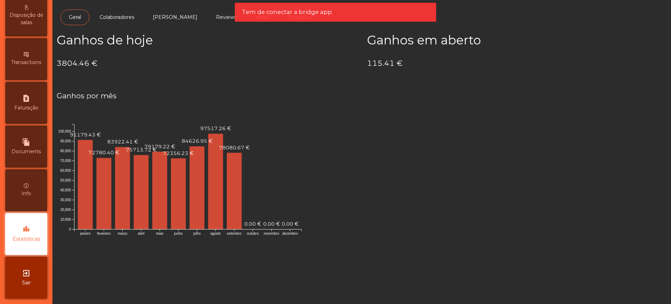
drag, startPoint x: 184, startPoint y: 77, endPoint x: 142, endPoint y: 78, distance: 42.0
click at [182, 77] on div "Ganhos de hoje 3804.46 €" at bounding box center [206, 56] width 311 height 47
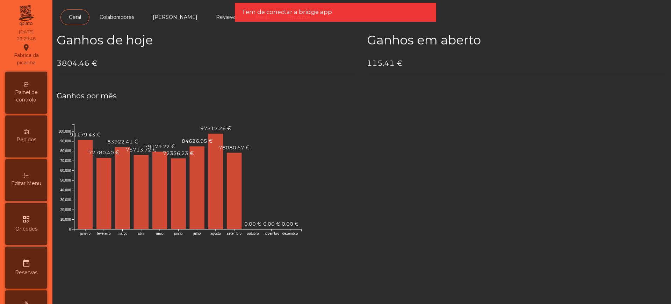
click at [30, 96] on span "Painel de controlo" at bounding box center [26, 96] width 38 height 15
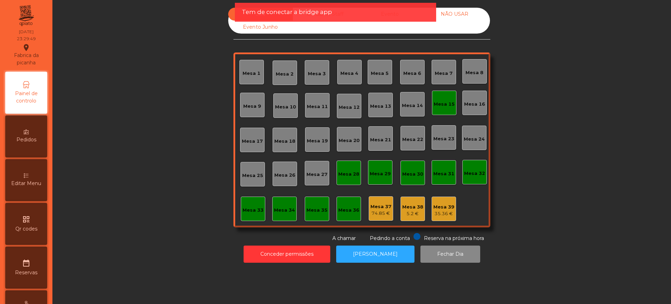
click at [319, 19] on div "Tem de conectar a bridge app" at bounding box center [335, 12] width 201 height 19
click at [307, 16] on span "Tem de conectar a bridge app" at bounding box center [287, 12] width 90 height 9
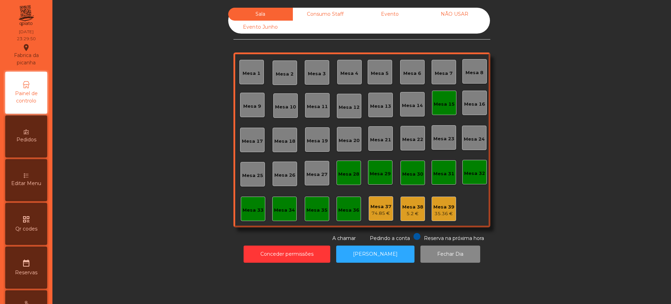
click at [309, 18] on div "Consumo Staff" at bounding box center [325, 14] width 65 height 13
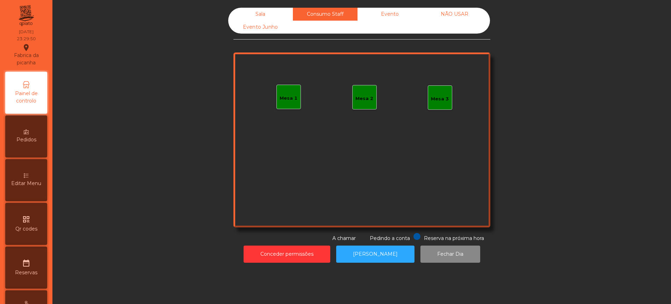
click at [390, 13] on div "Evento" at bounding box center [390, 14] width 65 height 13
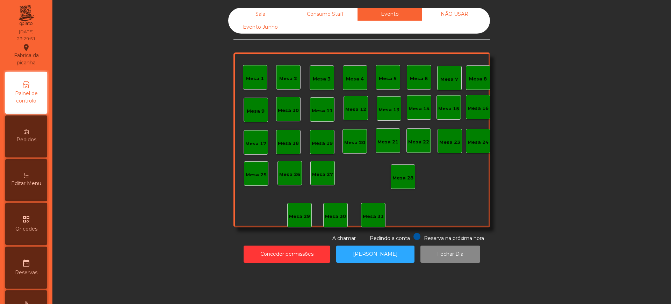
click at [459, 13] on div "NÃO USAR" at bounding box center [454, 14] width 65 height 13
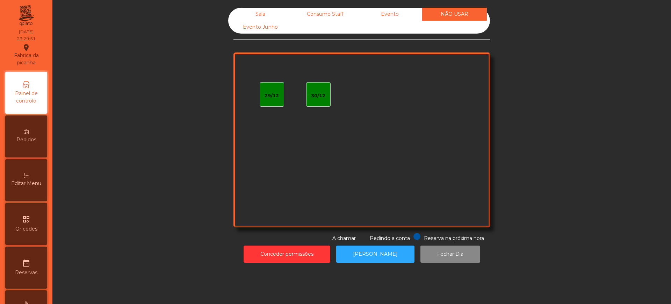
drag, startPoint x: 309, startPoint y: 18, endPoint x: 304, endPoint y: 17, distance: 5.3
click at [309, 18] on div "Consumo Staff" at bounding box center [325, 14] width 65 height 13
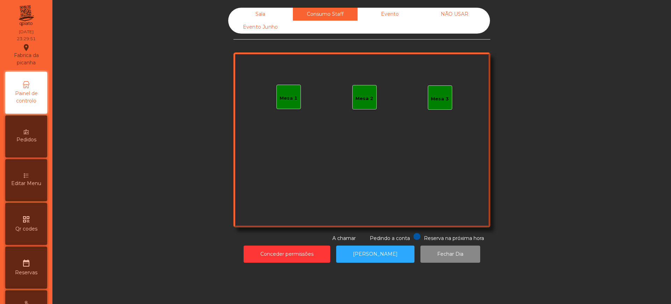
click at [264, 14] on div "Sala" at bounding box center [260, 14] width 65 height 13
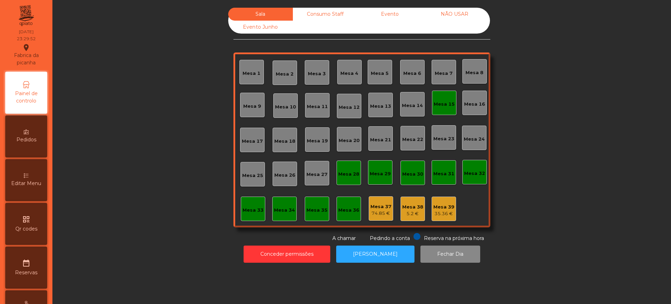
click at [262, 29] on div "Evento Junho" at bounding box center [260, 27] width 65 height 13
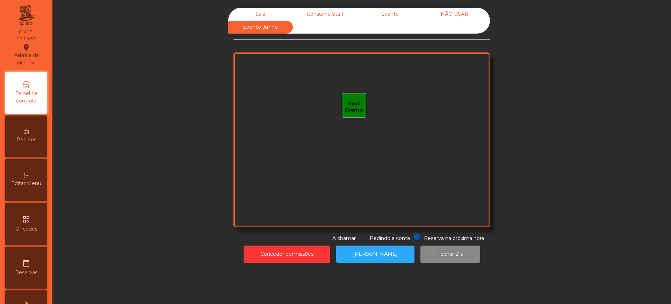
click at [263, 13] on div "Sala" at bounding box center [260, 14] width 65 height 13
